Goal: Communication & Community: Answer question/provide support

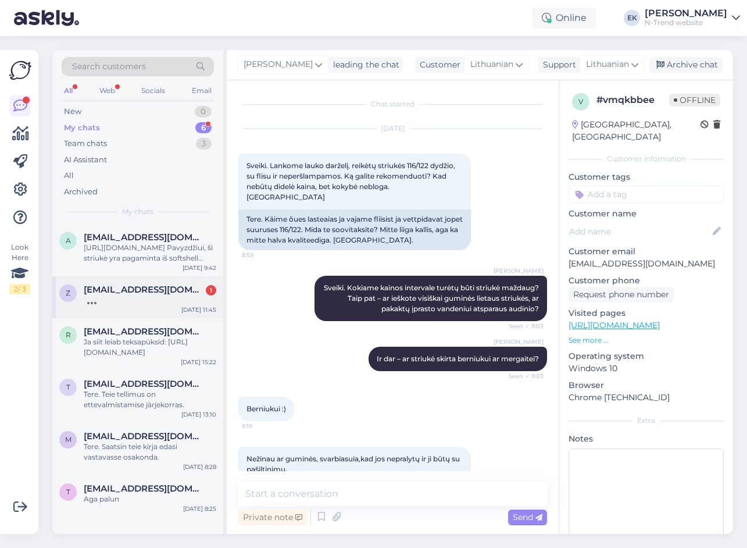
scroll to position [1419, 0]
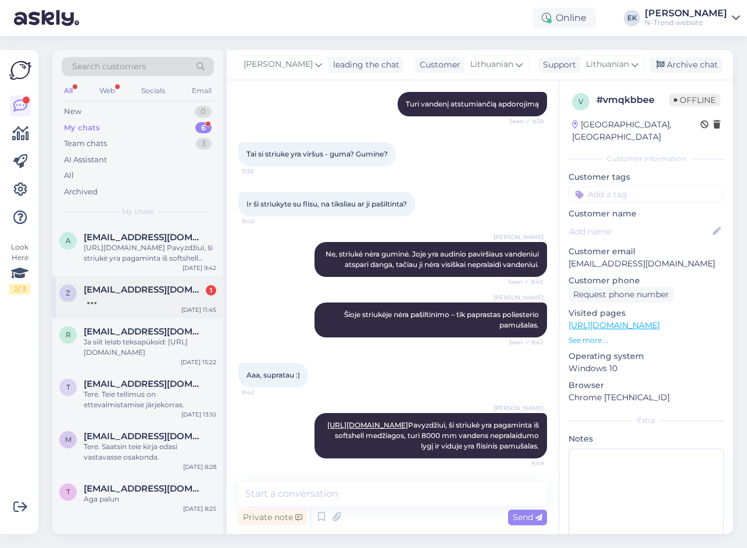
click at [158, 295] on div at bounding box center [150, 300] width 133 height 10
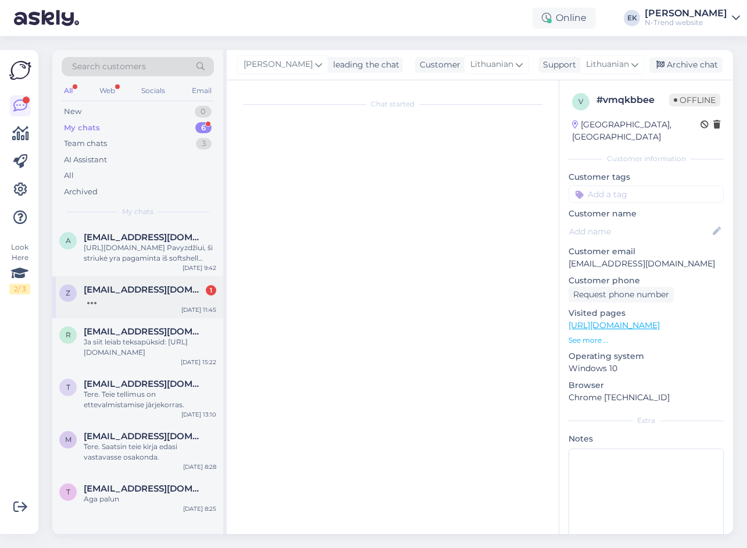
scroll to position [0, 0]
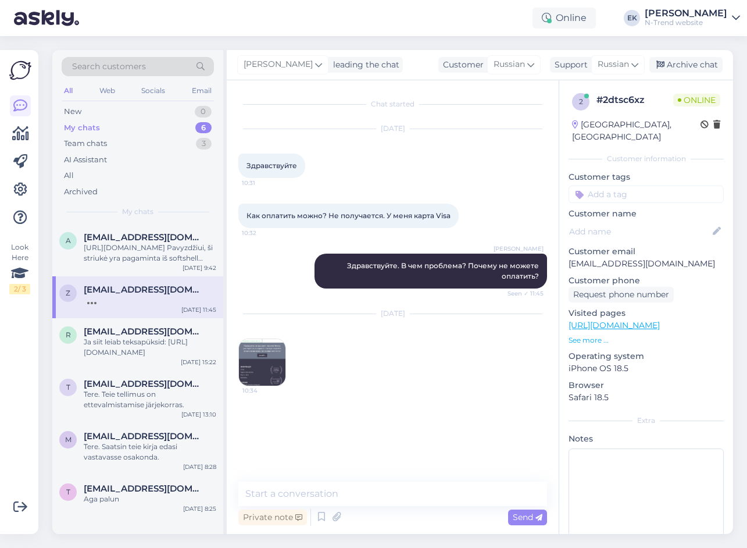
click at [258, 361] on img at bounding box center [262, 362] width 47 height 47
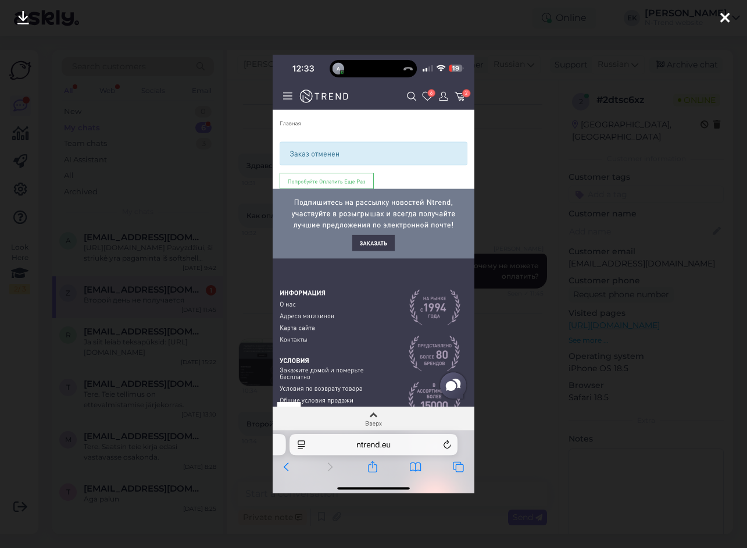
click at [729, 13] on icon at bounding box center [724, 18] width 9 height 15
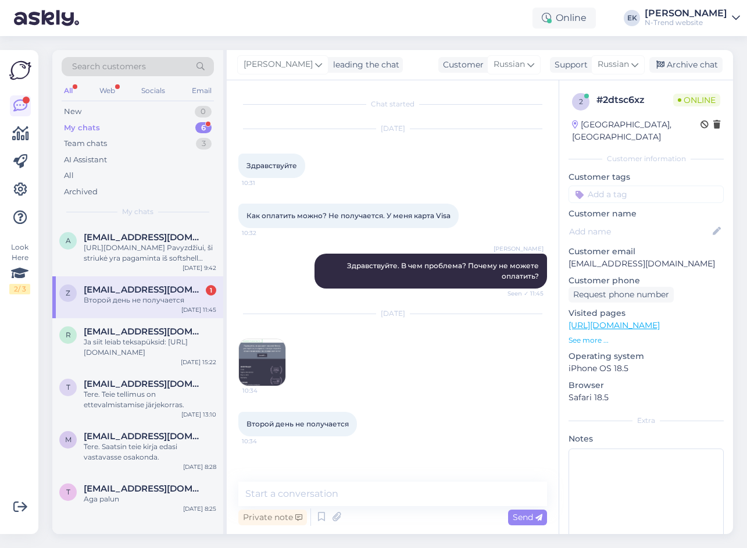
click at [255, 356] on img at bounding box center [262, 362] width 47 height 47
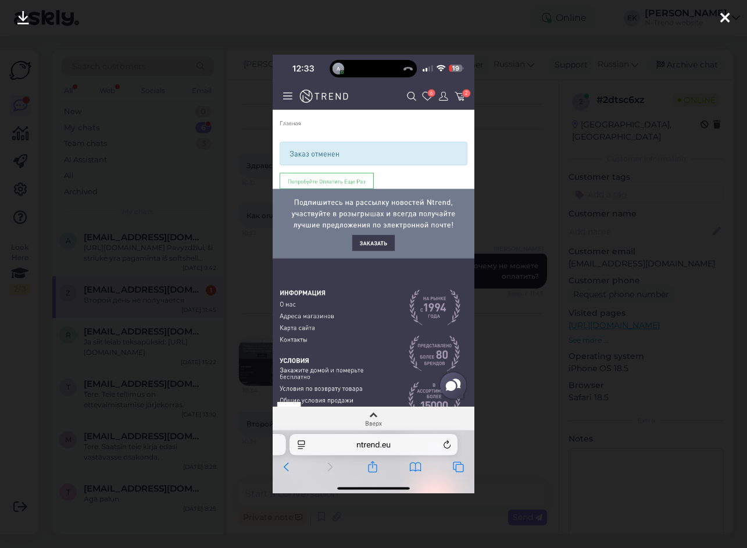
click at [725, 16] on icon at bounding box center [724, 18] width 9 height 15
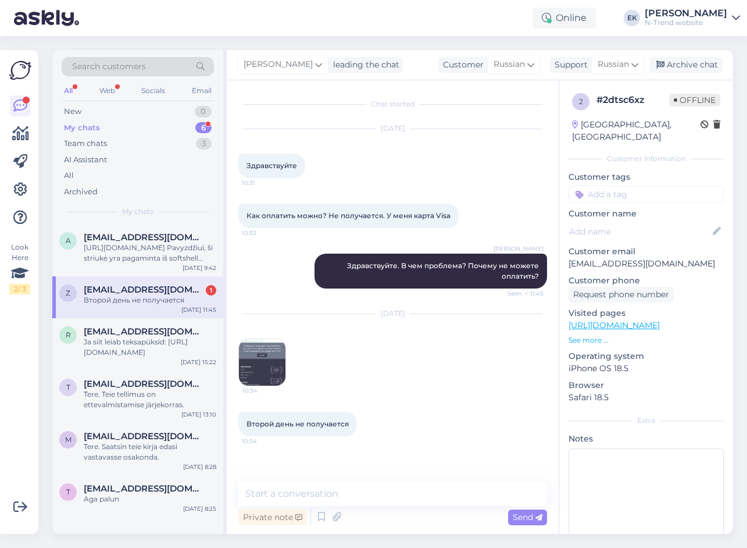
click at [265, 369] on img at bounding box center [262, 362] width 47 height 47
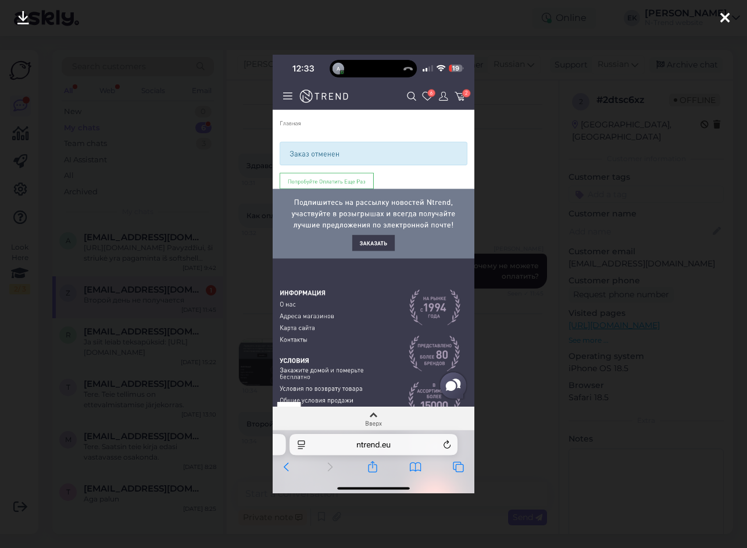
click at [729, 18] on icon at bounding box center [724, 18] width 9 height 15
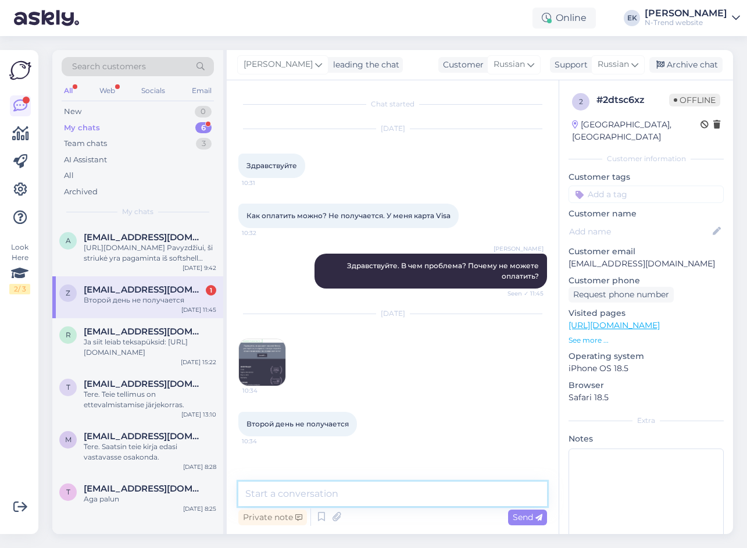
click at [413, 496] on textarea at bounding box center [392, 493] width 309 height 24
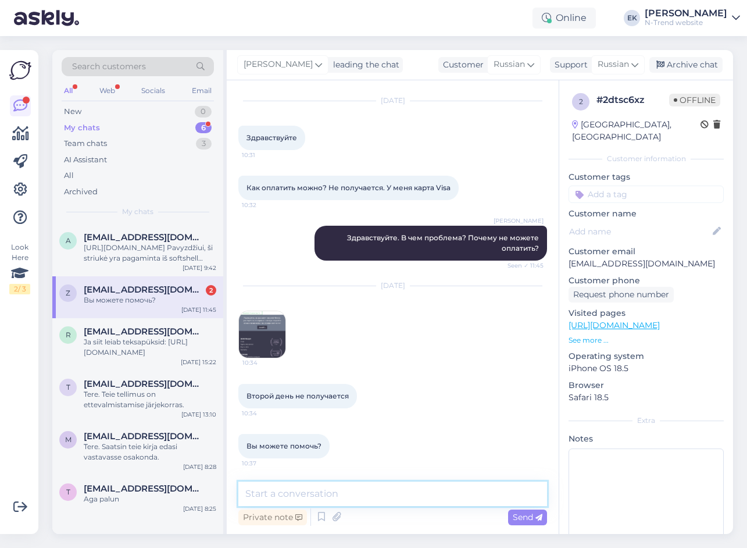
click at [340, 490] on textarea at bounding box center [392, 493] width 309 height 24
paste textarea "У вас кредитная карточка ?"
type textarea "У вас кредитная карточка ?"
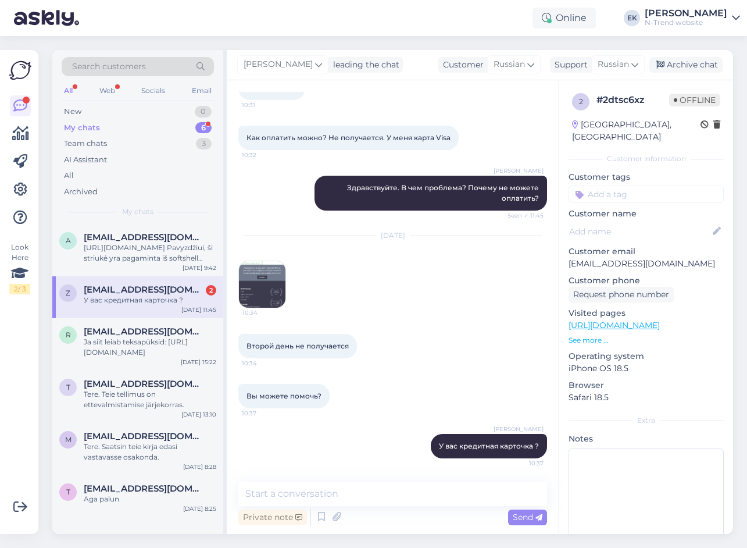
click at [254, 287] on img at bounding box center [262, 284] width 47 height 47
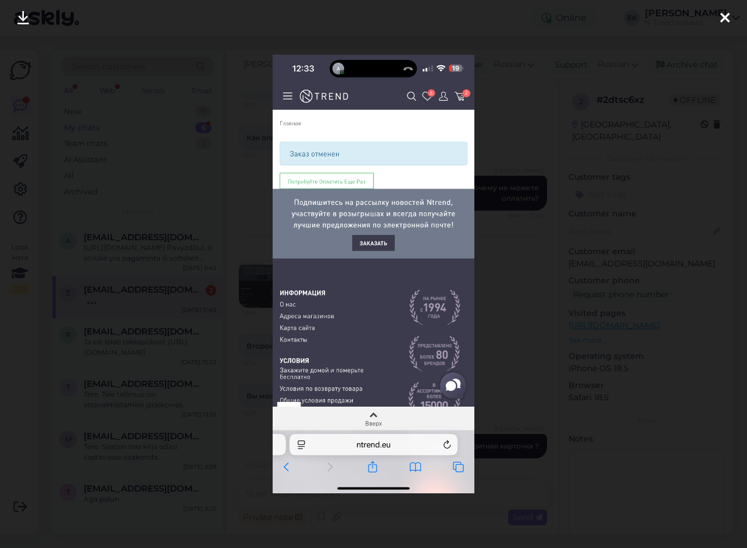
click at [732, 12] on div at bounding box center [725, 18] width 23 height 37
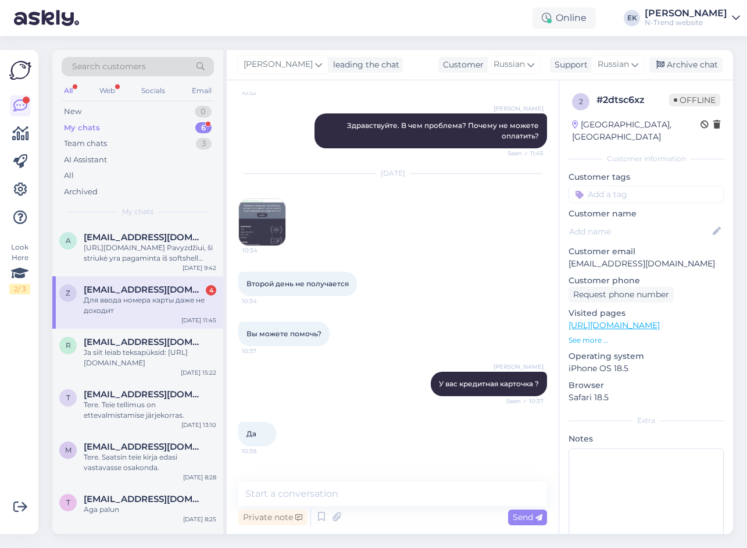
scroll to position [178, 0]
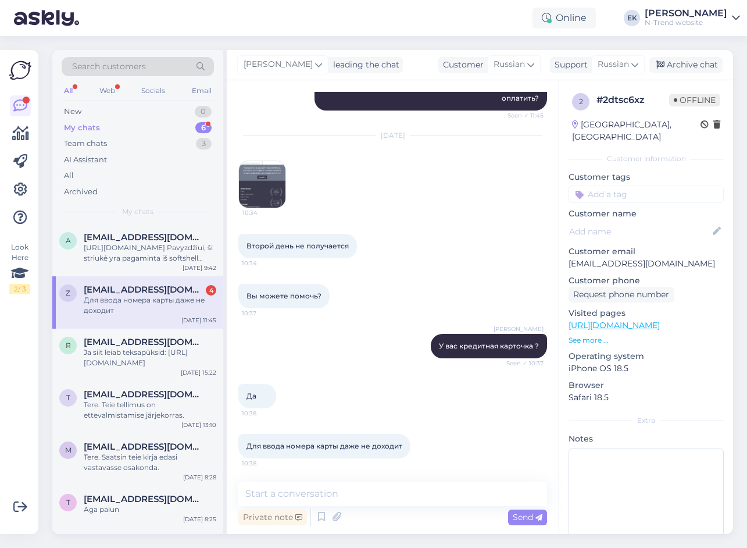
click at [247, 441] on div "Для ввода номера карты даже не доходит 10:38" at bounding box center [324, 446] width 172 height 24
click at [353, 493] on textarea at bounding box center [392, 493] width 309 height 24
click at [327, 495] on textarea at bounding box center [392, 493] width 309 height 24
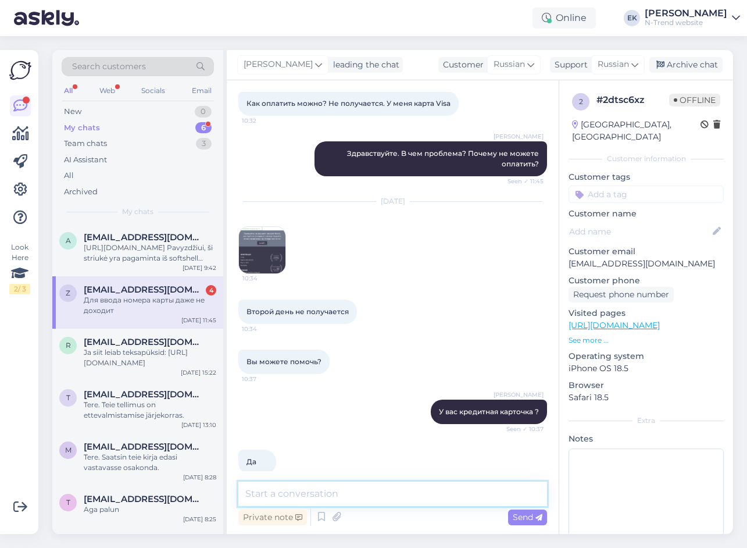
scroll to position [3, 0]
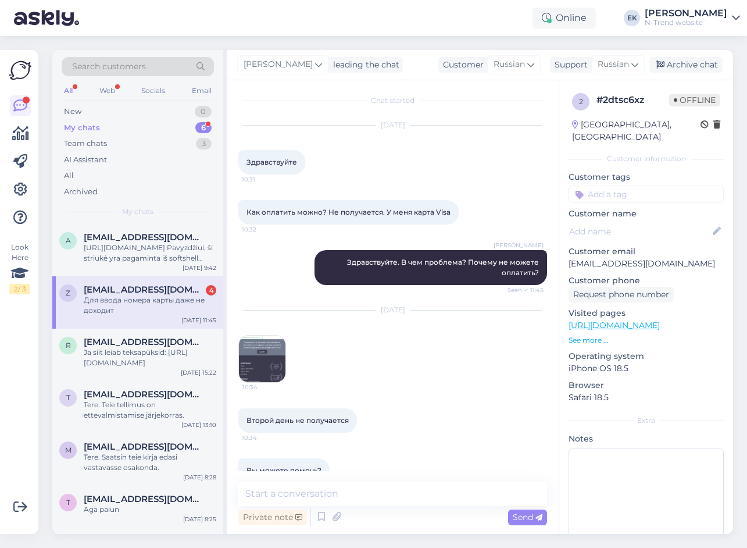
click at [267, 351] on img at bounding box center [262, 359] width 47 height 47
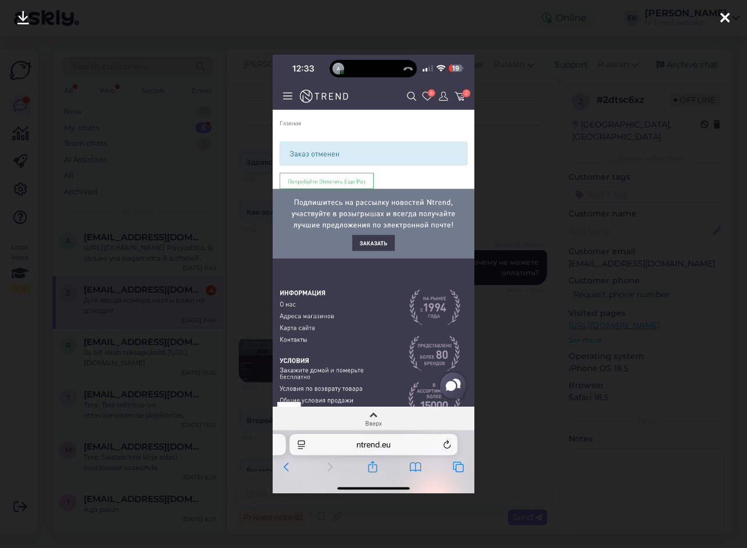
click at [726, 17] on icon at bounding box center [724, 18] width 9 height 15
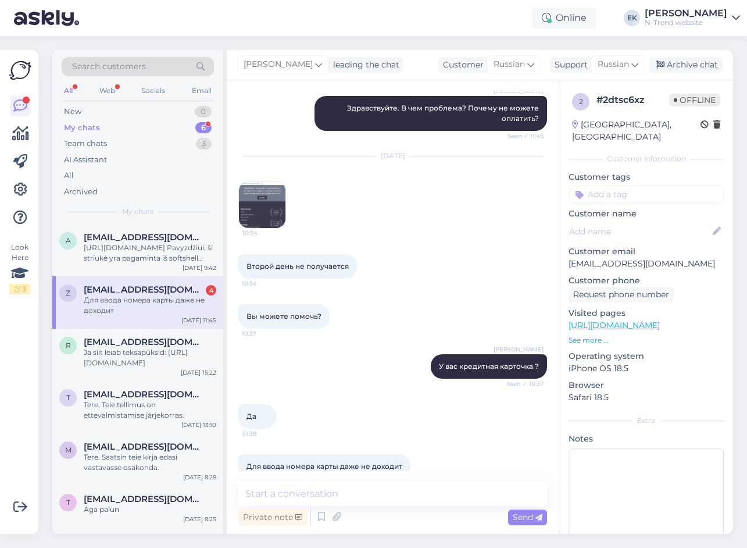
scroll to position [178, 0]
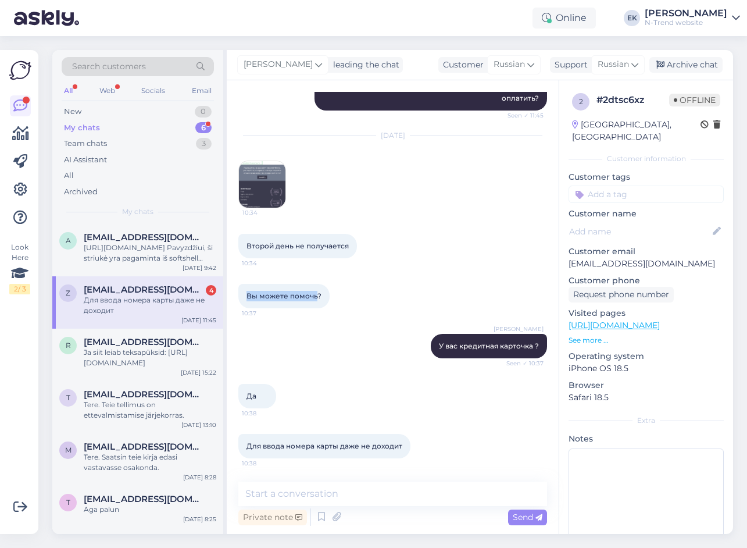
drag, startPoint x: 251, startPoint y: 295, endPoint x: 318, endPoint y: 299, distance: 67.6
click at [318, 299] on span "Вы можете помочь?" at bounding box center [284, 295] width 75 height 9
click at [258, 188] on img at bounding box center [262, 184] width 47 height 47
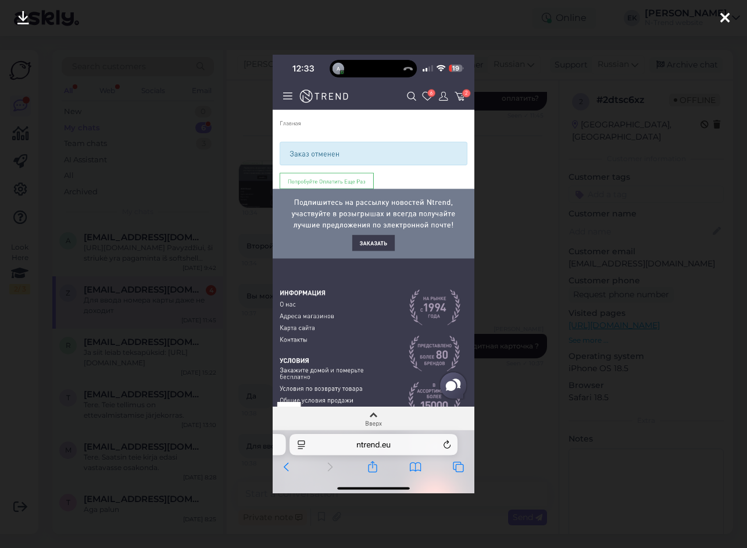
click at [726, 13] on icon at bounding box center [724, 18] width 9 height 15
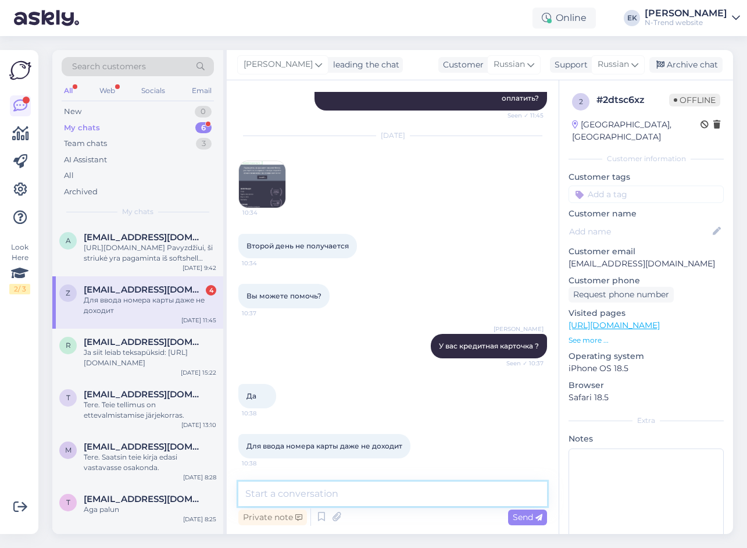
click at [358, 494] on textarea at bounding box center [392, 493] width 309 height 24
click at [301, 491] on textarea at bounding box center [392, 493] width 309 height 24
paste textarea "Вы все данные заполнили?"
type textarea "Вы все данные заполнили?"
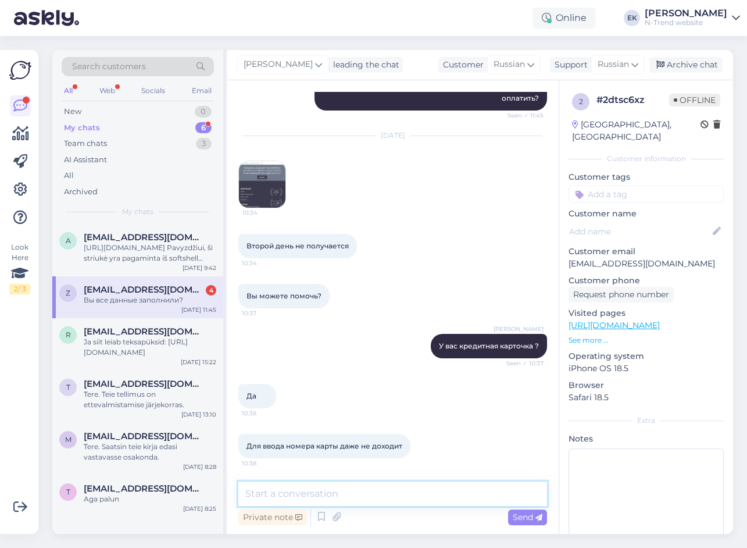
scroll to position [228, 0]
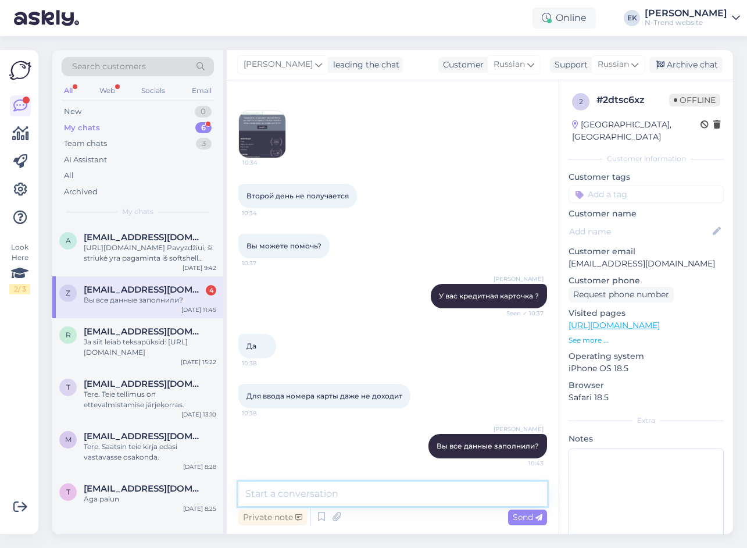
click at [282, 497] on textarea at bounding box center [392, 493] width 309 height 24
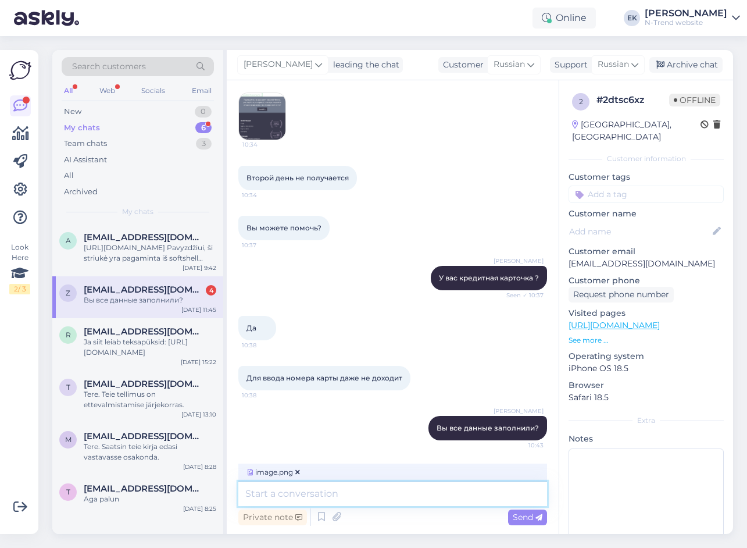
click at [344, 487] on textarea at bounding box center [392, 493] width 309 height 24
paste textarea "Галочку поставили?"
type textarea "Галочку поставили?"
click at [526, 515] on span "Send" at bounding box center [528, 517] width 30 height 10
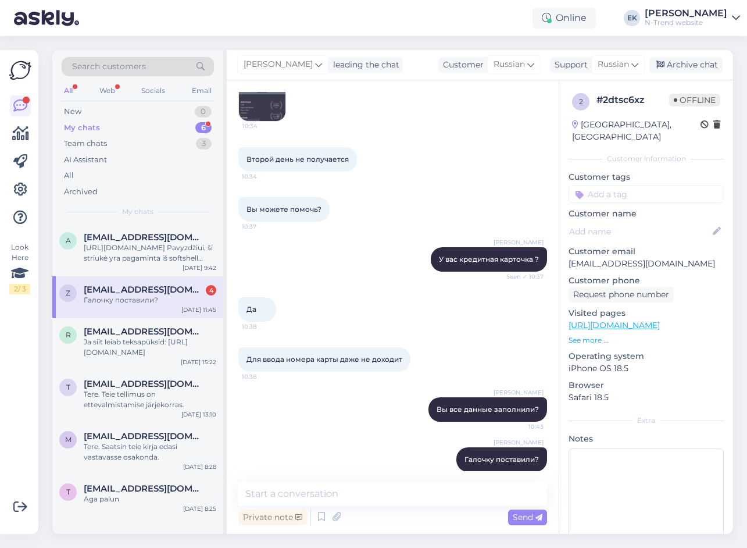
scroll to position [177, 0]
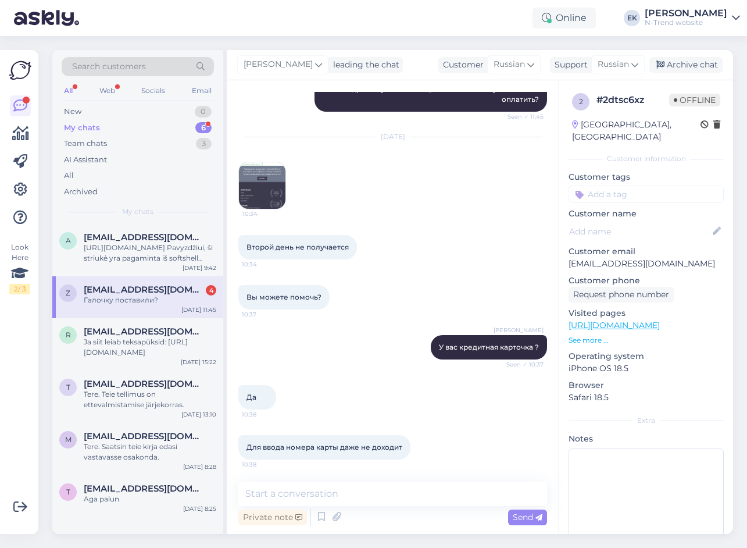
click at [267, 186] on img at bounding box center [262, 185] width 47 height 47
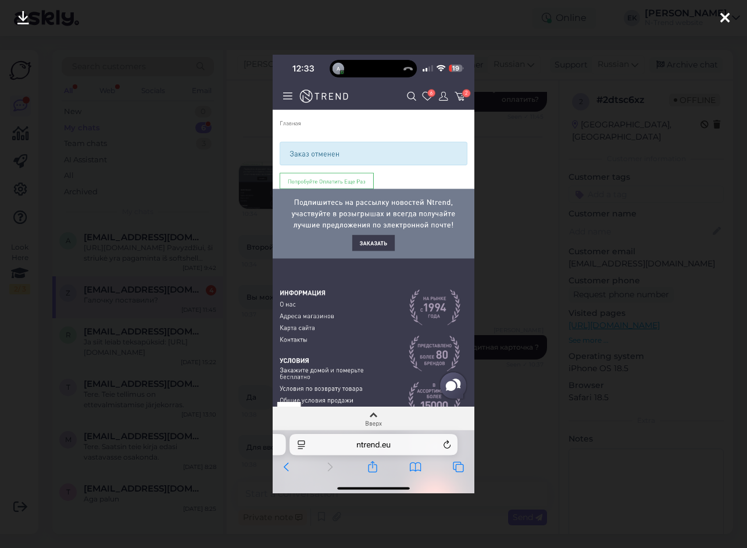
click at [722, 15] on icon at bounding box center [724, 18] width 9 height 15
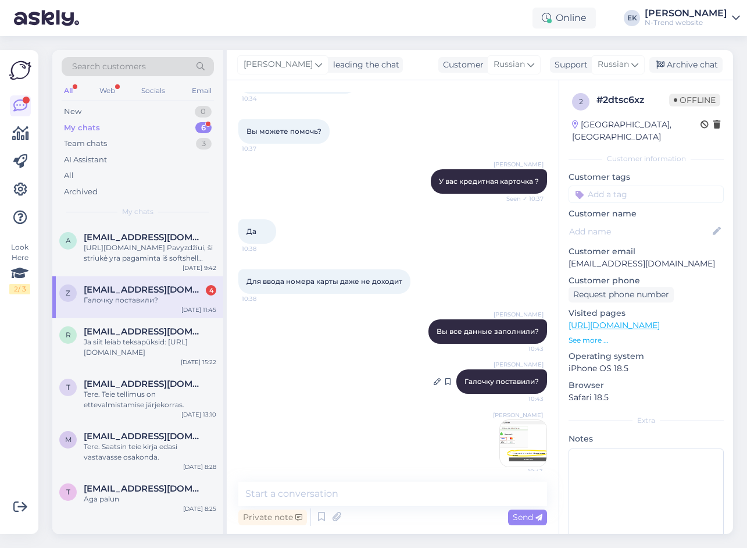
scroll to position [351, 0]
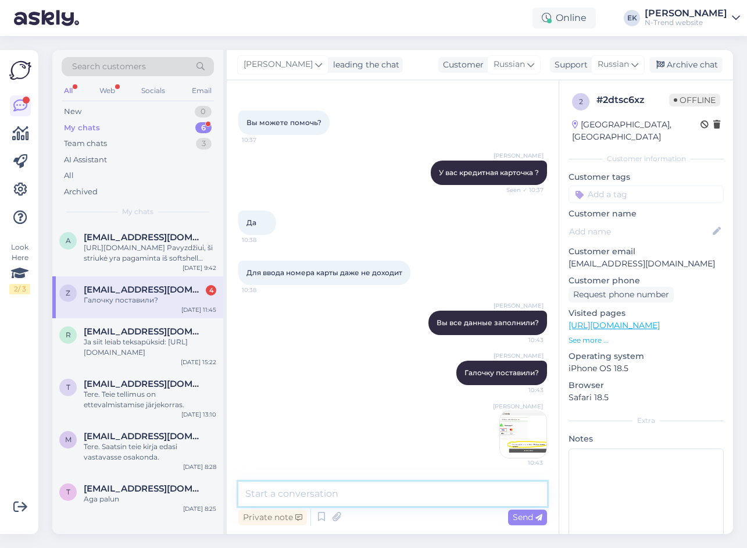
click at [412, 493] on textarea at bounding box center [392, 493] width 309 height 24
paste textarea "Вы нажимаете на"
type textarea "Вы нажимаете на ApplePay?"
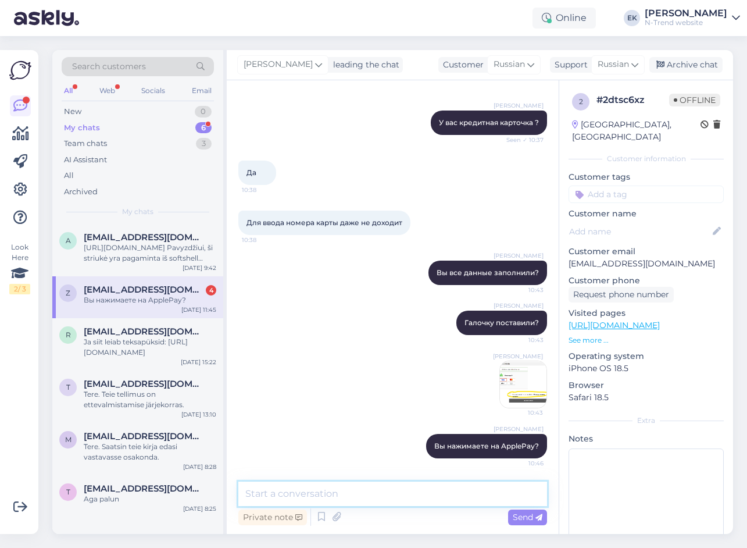
click at [414, 491] on textarea at bounding box center [392, 493] width 309 height 24
paste textarea "Попробуйте нажать на"
type textarea "Попробуйте нажать на "Visa""
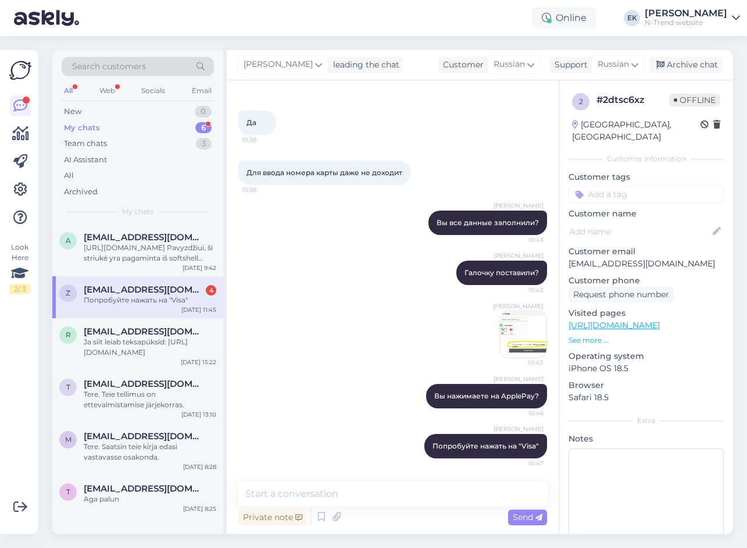
click at [520, 338] on img at bounding box center [523, 334] width 47 height 47
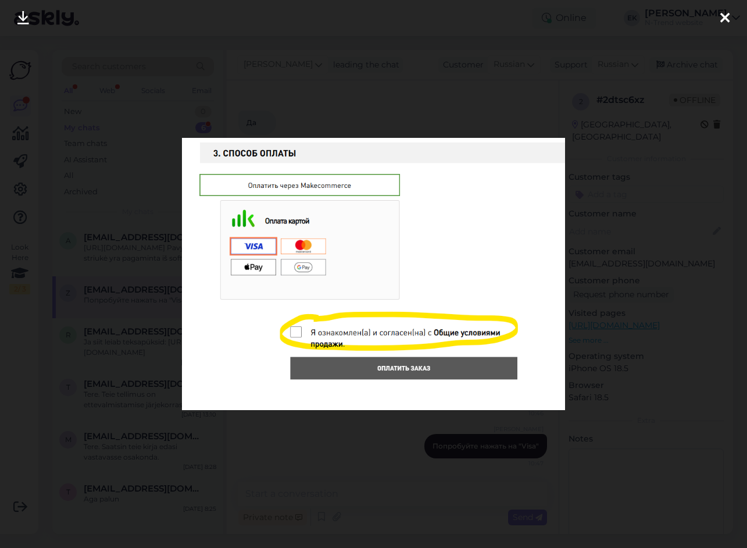
click at [720, 18] on icon at bounding box center [724, 18] width 9 height 15
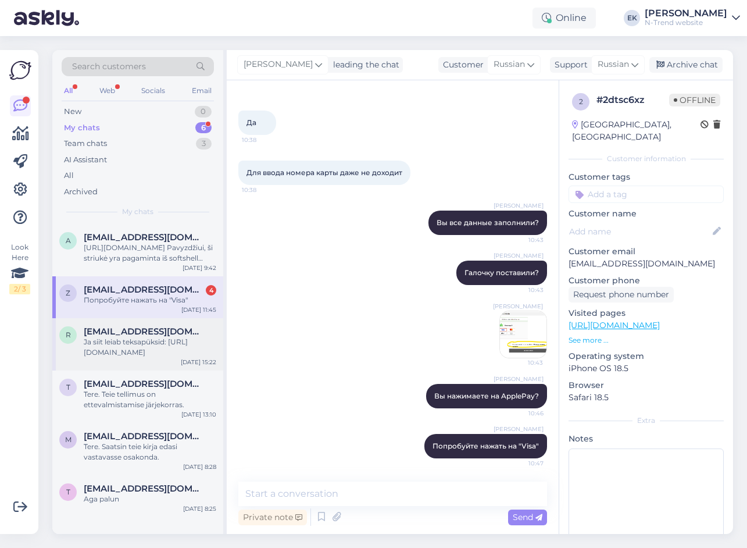
click at [144, 335] on span "[EMAIL_ADDRESS][DOMAIN_NAME]" at bounding box center [144, 331] width 121 height 10
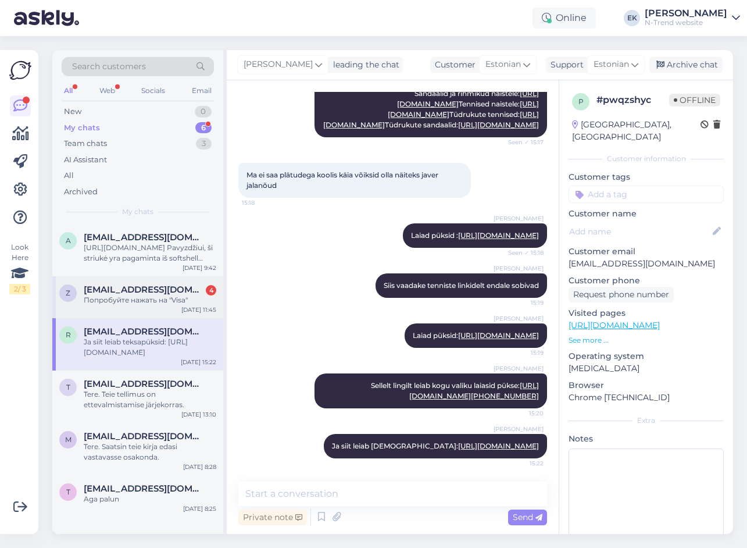
click at [165, 295] on div "Попробуйте нажать на "Visa"" at bounding box center [150, 300] width 133 height 10
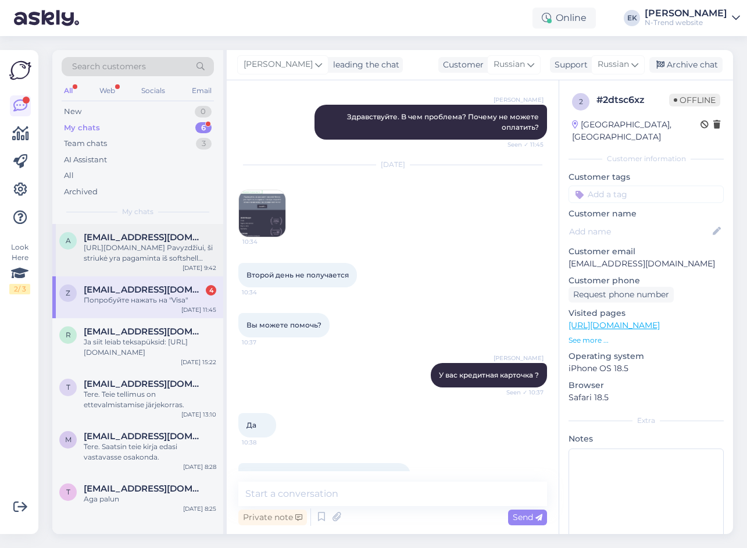
click at [167, 245] on div "[URL][DOMAIN_NAME] Pavyzdžiui, ši striukė yra pagaminta iš softshell medžiagos,…" at bounding box center [150, 252] width 133 height 21
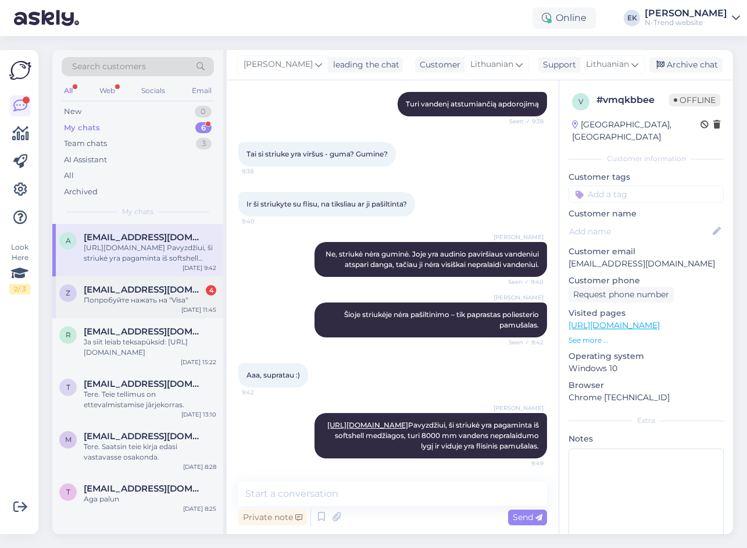
click at [177, 293] on span "[EMAIL_ADDRESS][DOMAIN_NAME]" at bounding box center [144, 289] width 121 height 10
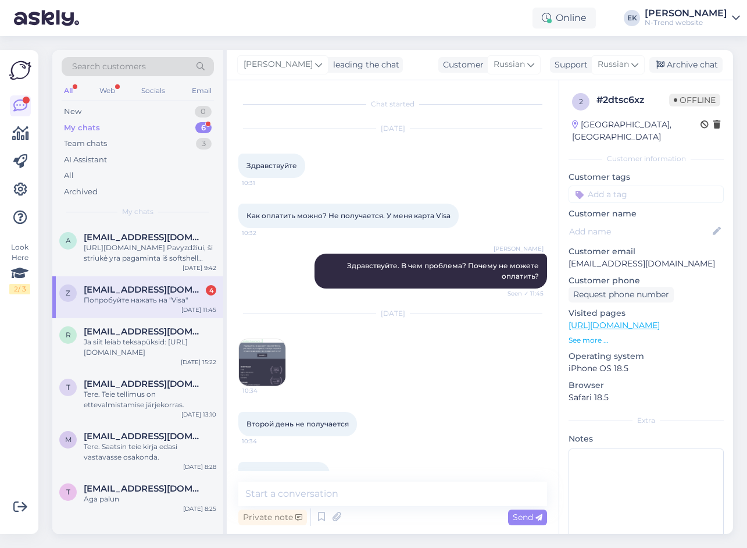
click at [81, 129] on div "My chats" at bounding box center [82, 128] width 36 height 12
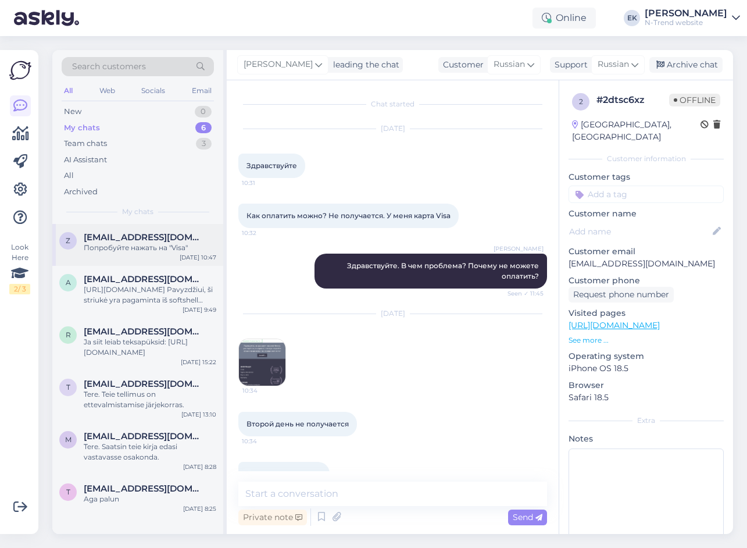
click at [144, 247] on div "Попробуйте нажать на "Visa"" at bounding box center [150, 247] width 133 height 10
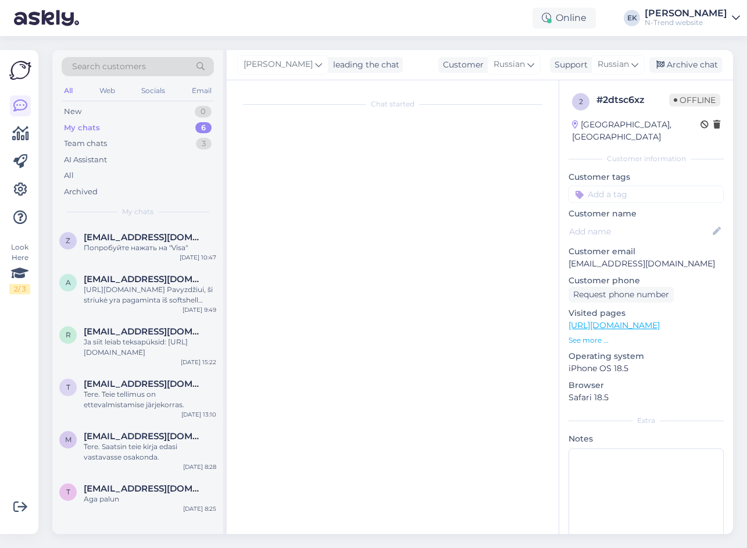
scroll to position [451, 0]
